Goal: Task Accomplishment & Management: Manage account settings

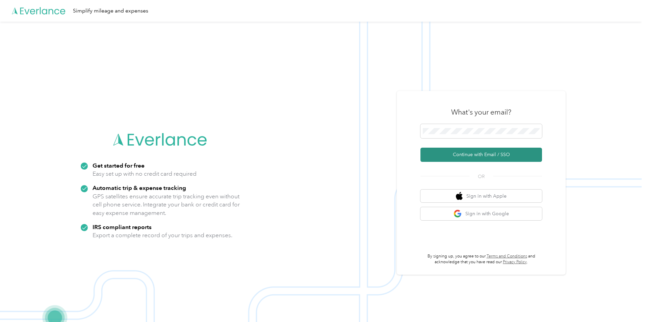
click at [480, 154] on button "Continue with Email / SSO" at bounding box center [480, 154] width 121 height 14
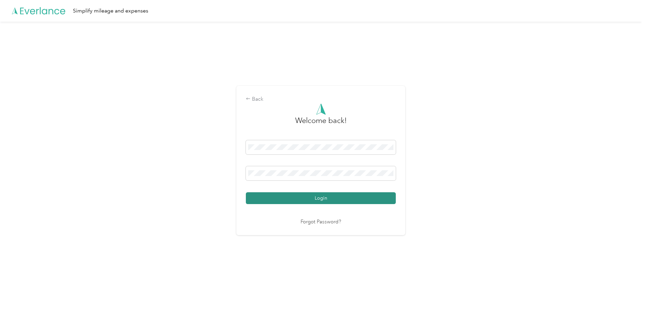
click at [309, 197] on button "Login" at bounding box center [321, 198] width 150 height 12
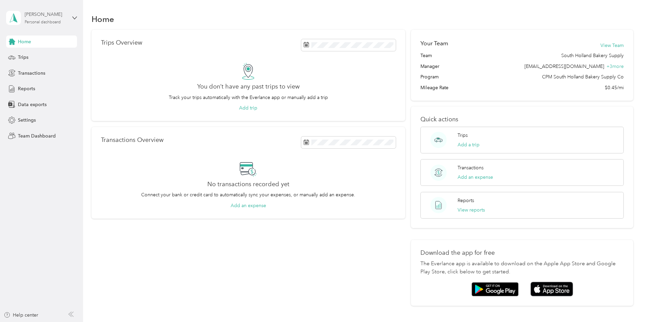
click at [62, 13] on div "[PERSON_NAME]" at bounding box center [46, 14] width 42 height 7
click at [53, 57] on div "Team dashboard" at bounding box center [77, 56] width 133 height 12
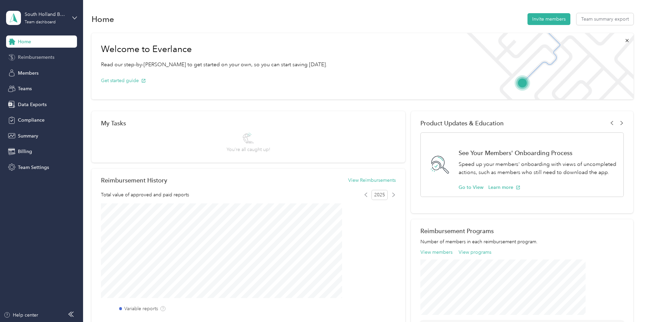
click at [43, 54] on span "Reimbursements" at bounding box center [36, 57] width 36 height 7
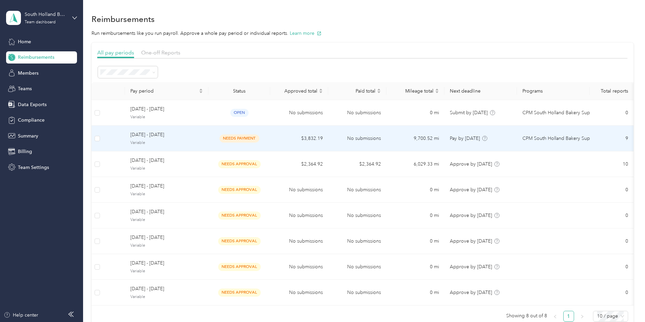
click at [208, 147] on td "[DATE] - [DATE] Variable" at bounding box center [166, 139] width 83 height 26
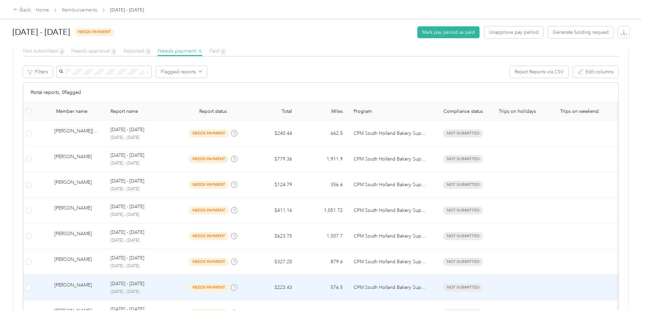
scroll to position [103, 0]
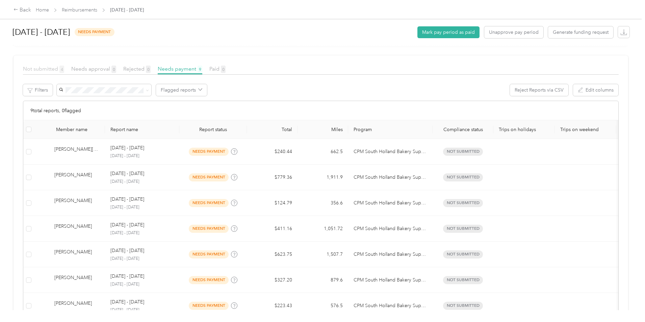
click at [64, 70] on span "Not submitted 4" at bounding box center [43, 68] width 41 height 6
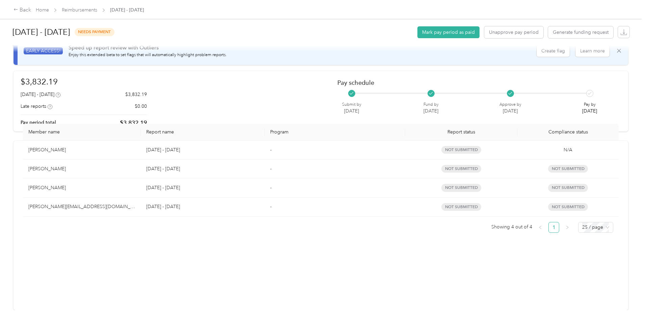
scroll to position [23, 0]
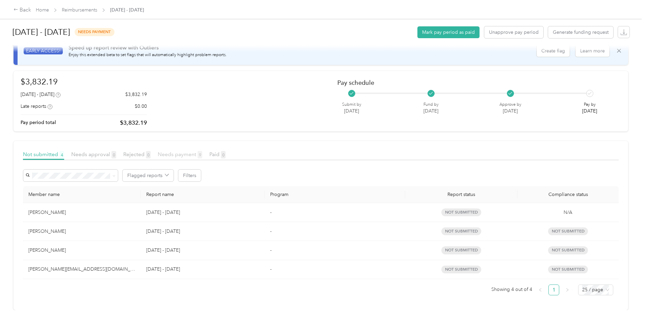
click at [202, 151] on span "Needs payment 9" at bounding box center [180, 154] width 45 height 6
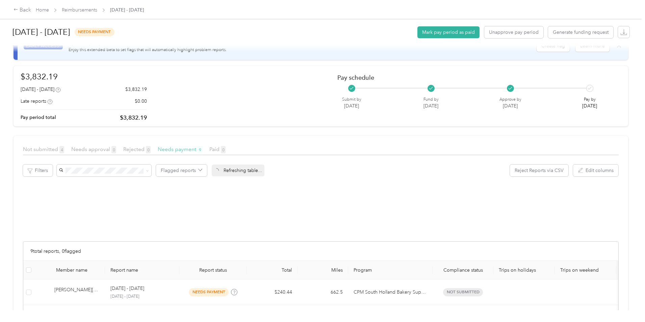
scroll to position [103, 0]
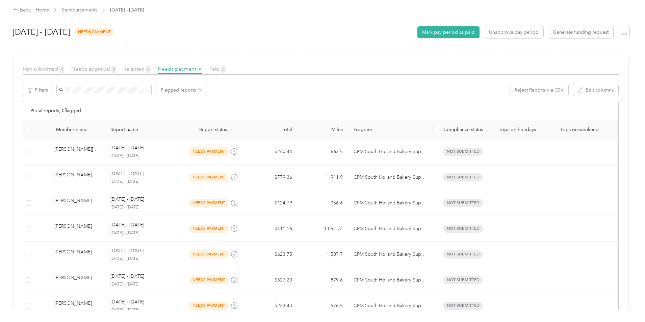
click at [623, 81] on div "Back Home Reimbursements [DATE] - [DATE] [DATE] - [DATE] needs payment Mark pay…" at bounding box center [320, 161] width 641 height 322
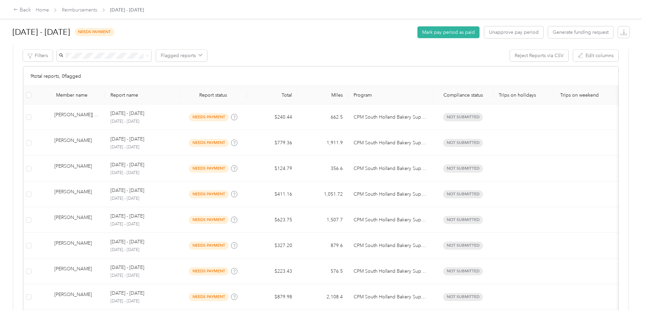
scroll to position [170, 0]
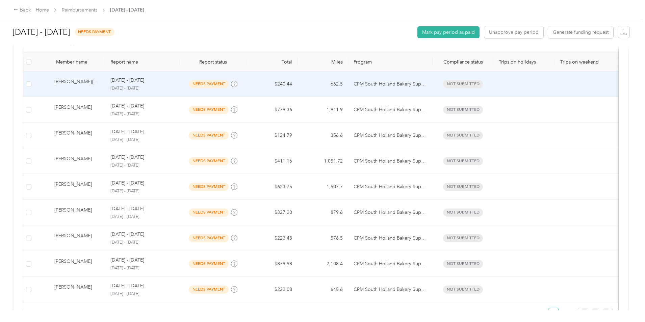
click at [297, 87] on td "$240.44" at bounding box center [272, 84] width 51 height 26
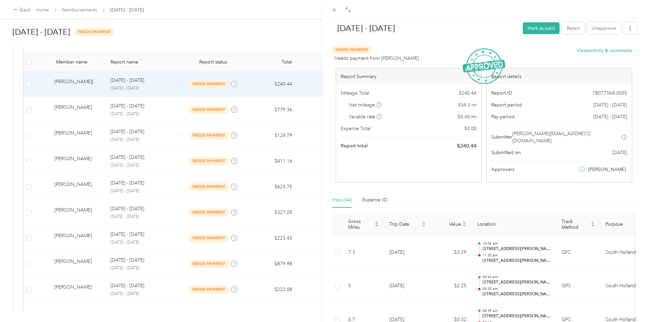
click at [144, 115] on div "[DATE] - [DATE] [PERSON_NAME] as paid Reject Unapprove Needs Payment Needs paym…" at bounding box center [322, 161] width 645 height 322
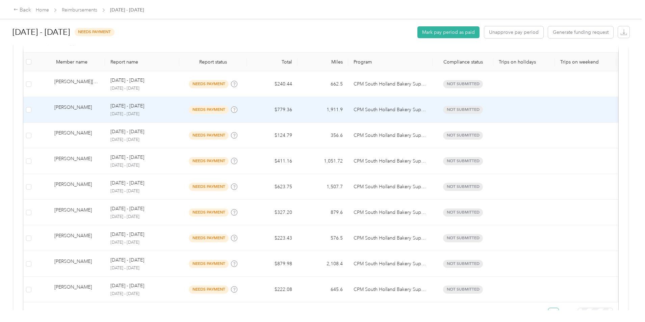
click at [100, 110] on div "[PERSON_NAME]" at bounding box center [76, 110] width 45 height 12
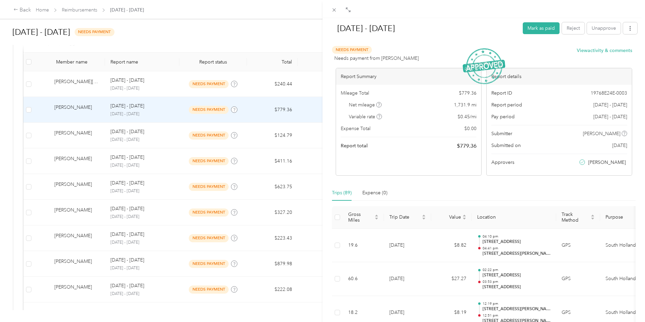
click at [148, 131] on div "[DATE] - [DATE] Mark as paid Reject Unapprove Needs Payment Needs payment from …" at bounding box center [322, 161] width 645 height 322
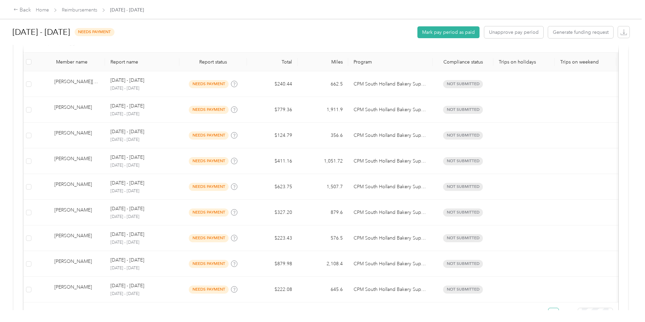
click at [100, 133] on div "[PERSON_NAME]" at bounding box center [76, 135] width 45 height 12
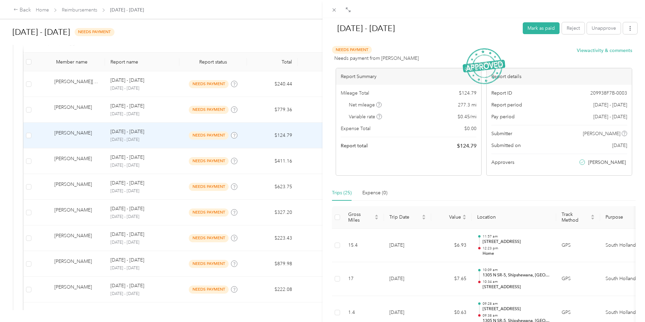
click at [207, 167] on div "[DATE] - [DATE] Mark as paid Reject Unapprove Needs Payment Needs payment from …" at bounding box center [322, 161] width 645 height 322
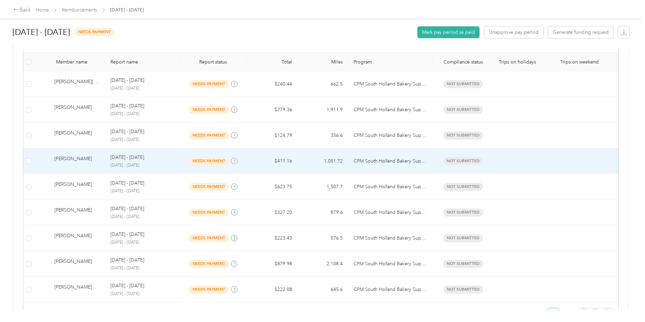
click at [179, 157] on td "[DATE] - [DATE] [DATE] - [DATE]" at bounding box center [142, 161] width 74 height 26
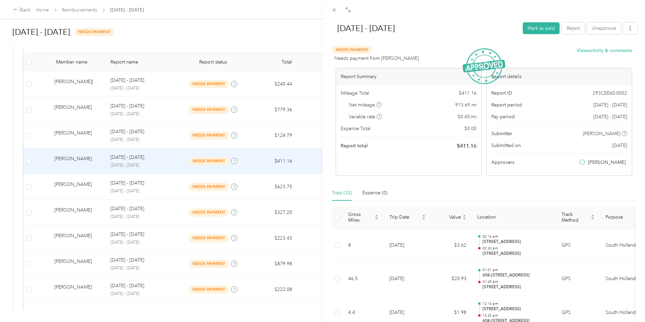
click at [223, 181] on div "[DATE] - [DATE] Mark as paid Reject Unapprove Needs Payment Needs payment from …" at bounding box center [322, 161] width 645 height 322
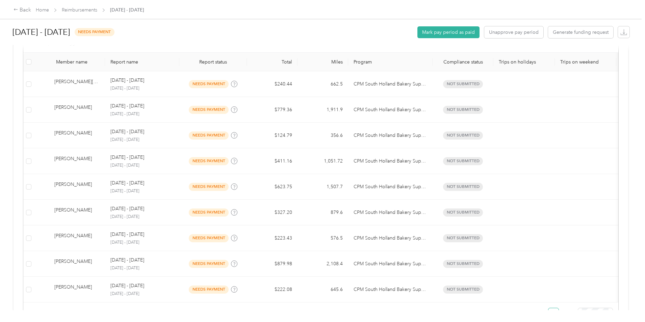
click at [174, 184] on div "[DATE] - [DATE]" at bounding box center [141, 182] width 63 height 7
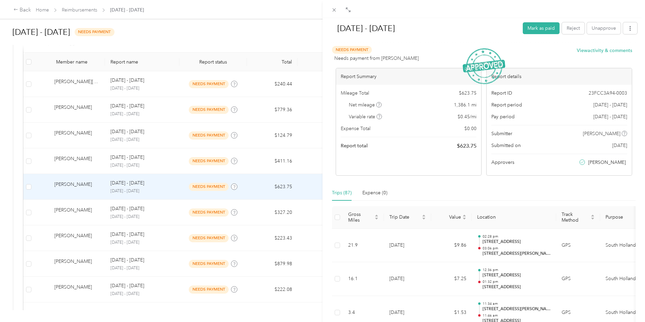
click at [223, 208] on div "[DATE] - [DATE] Mark as paid Reject Unapprove Needs Payment Needs payment from …" at bounding box center [322, 161] width 645 height 322
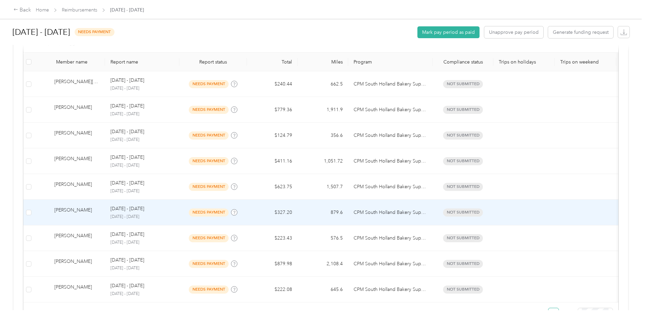
click at [174, 214] on p "[DATE] - [DATE]" at bounding box center [141, 217] width 63 height 6
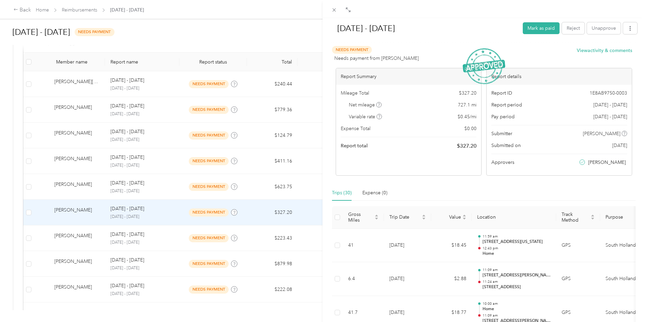
click at [220, 232] on div "[DATE] - [DATE] Mark as paid Reject Unapprove Needs Payment Needs payment from …" at bounding box center [322, 161] width 645 height 322
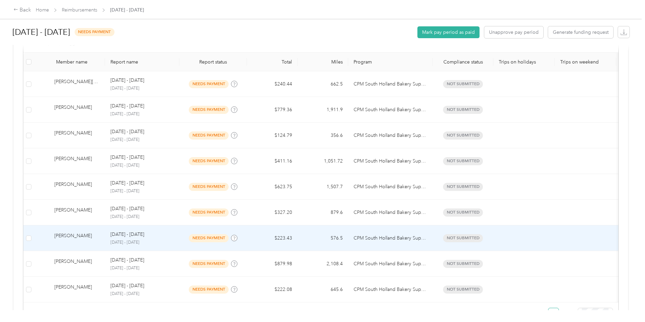
click at [174, 239] on p "[DATE] - [DATE]" at bounding box center [141, 242] width 63 height 6
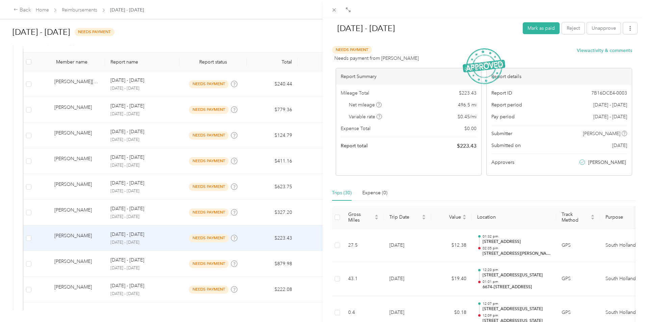
click at [224, 260] on div "[DATE] - [DATE] Mark as paid Reject Unapprove Needs Payment Needs payment from …" at bounding box center [322, 161] width 645 height 322
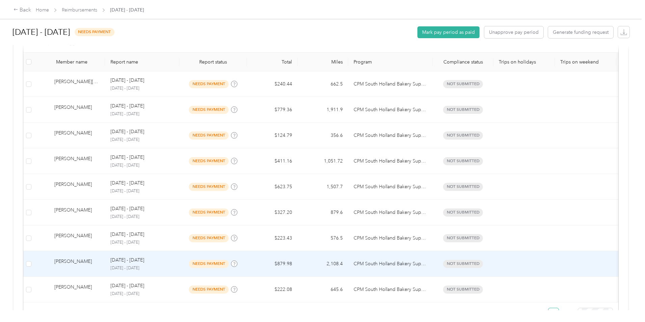
click at [174, 262] on div "[DATE] - [DATE]" at bounding box center [141, 259] width 63 height 7
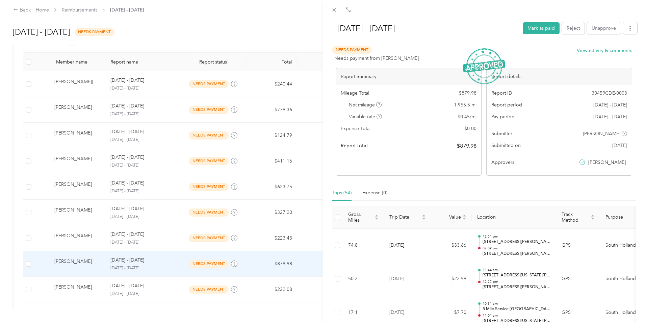
click at [219, 291] on div "[DATE] - [DATE] Mark as paid Reject Unapprove Needs Payment Needs payment from …" at bounding box center [322, 161] width 645 height 322
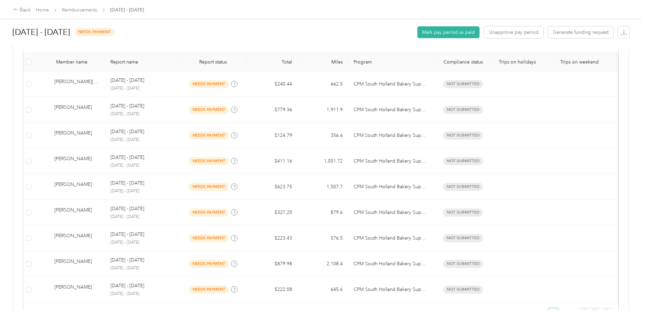
click at [223, 291] on div at bounding box center [322, 161] width 645 height 322
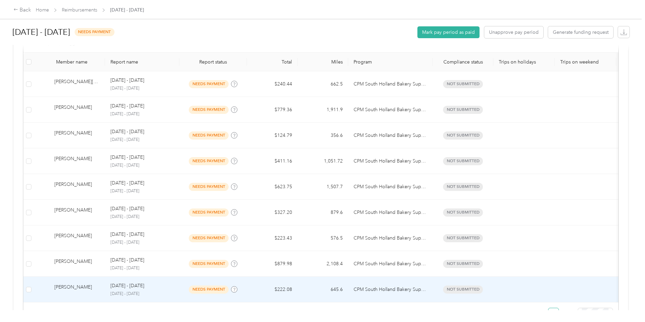
click at [174, 291] on p "[DATE] - [DATE]" at bounding box center [141, 294] width 63 height 6
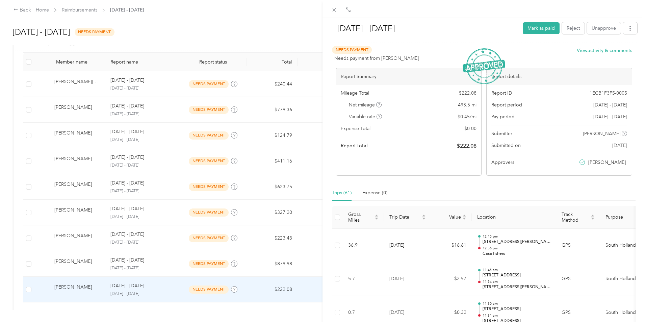
click at [2, 89] on div "[DATE] - [DATE] Mark as paid Reject Unapprove Needs Payment Needs payment from …" at bounding box center [322, 161] width 645 height 322
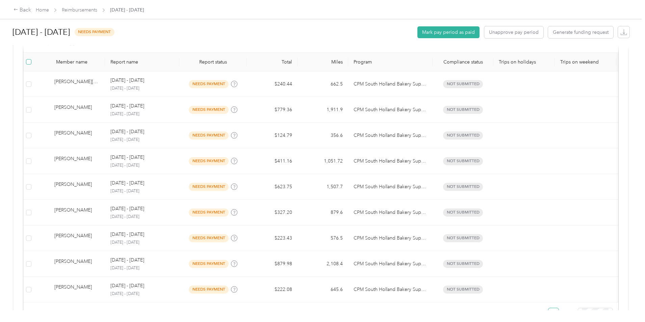
click at [31, 65] on label at bounding box center [28, 61] width 5 height 7
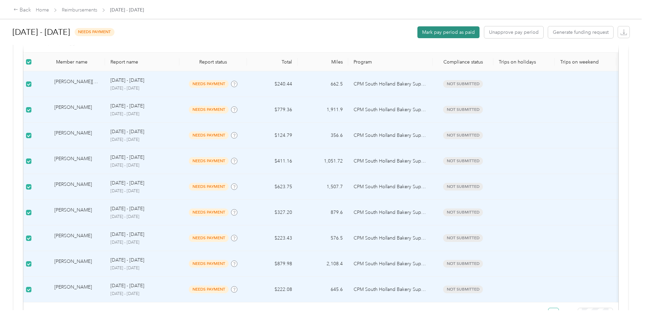
click at [417, 36] on button "Mark pay period as paid" at bounding box center [448, 32] width 62 height 12
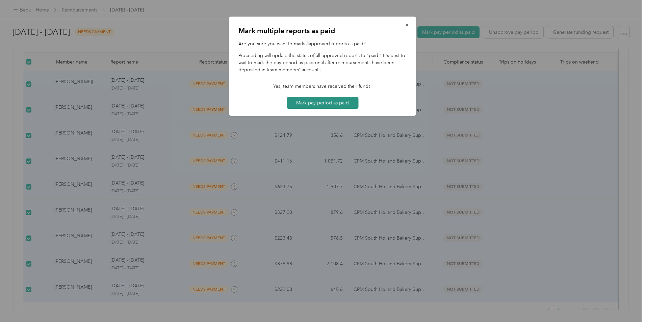
click at [345, 104] on button "Mark pay period as paid" at bounding box center [323, 103] width 72 height 12
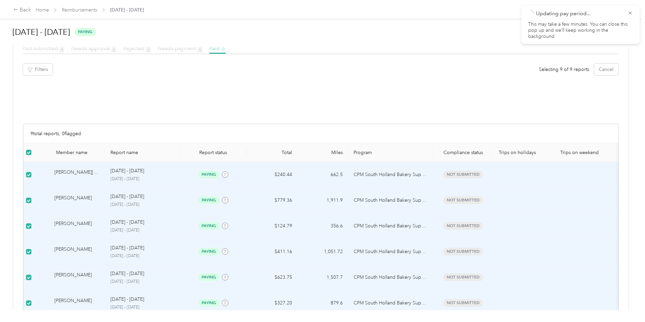
scroll to position [170, 0]
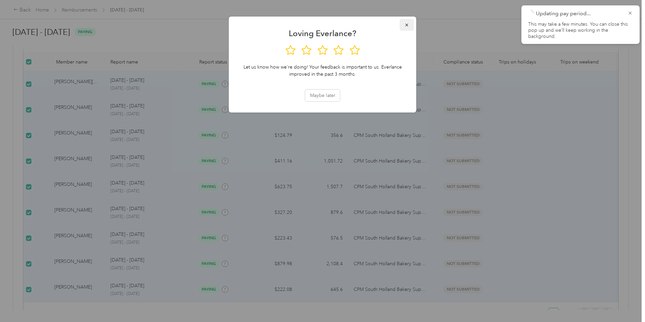
click at [405, 25] on icon "button" at bounding box center [406, 25] width 5 height 5
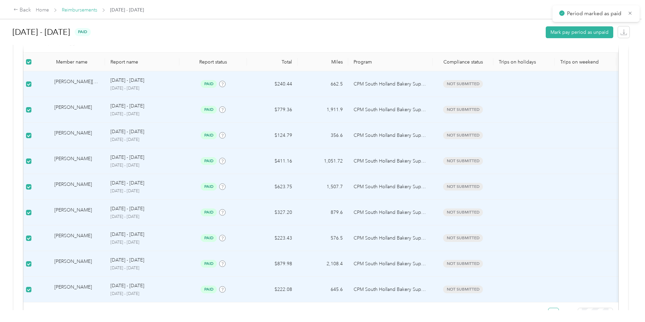
click at [97, 11] on link "Reimbursements" at bounding box center [79, 10] width 35 height 6
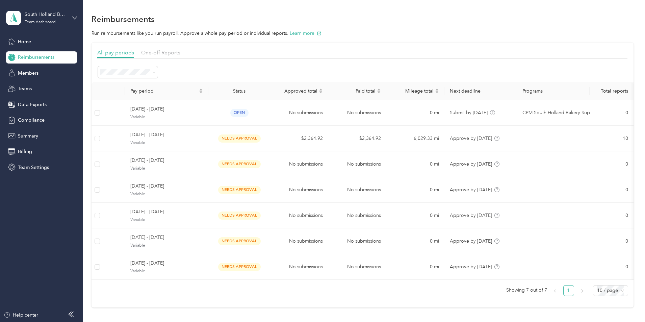
click at [441, 26] on section "Reimbursements Run reimbursements like you run payroll. Approve a whole pay per…" at bounding box center [362, 159] width 542 height 295
click at [201, 57] on div "All pay periods One-off Reports" at bounding box center [362, 54] width 530 height 10
click at [180, 53] on span "One-off Reports" at bounding box center [160, 52] width 39 height 6
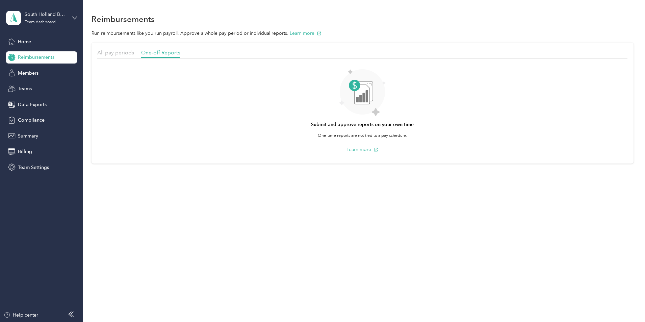
click at [134, 56] on div "All pay periods" at bounding box center [115, 53] width 37 height 8
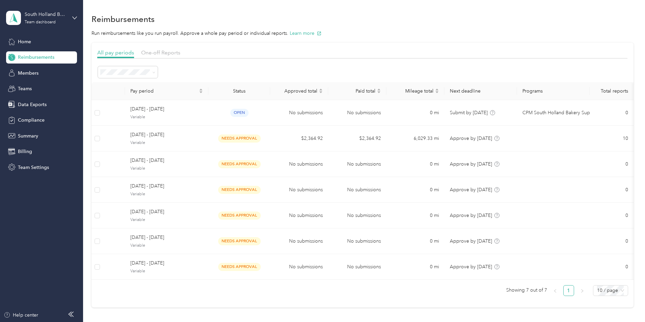
click at [111, 106] on div "All pay periods One-off Reports Pay period Status Approved total Paid total Mil…" at bounding box center [362, 175] width 542 height 265
click at [32, 36] on div "Home" at bounding box center [41, 41] width 71 height 12
